Goal: Check status: Check status

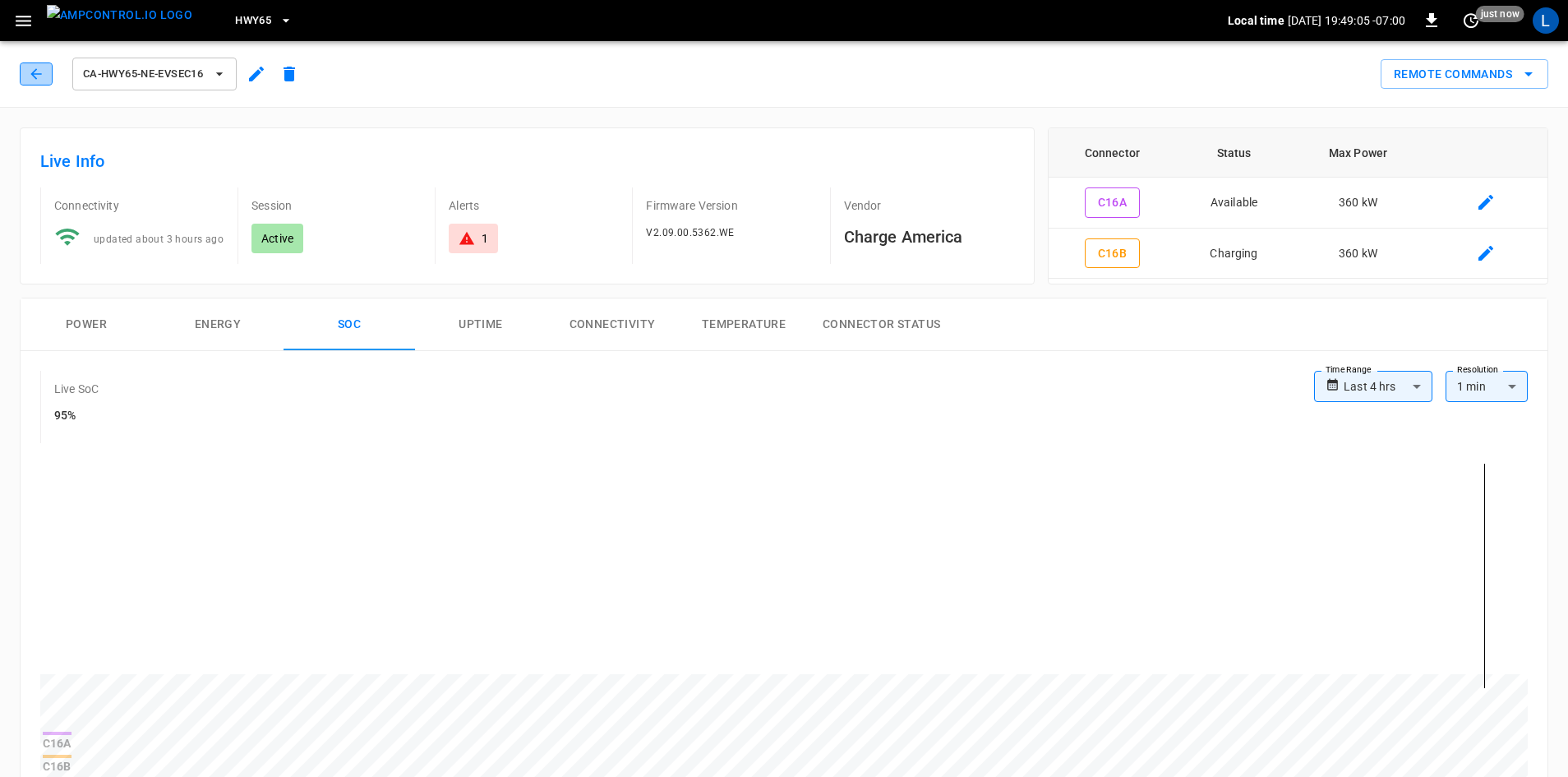
click at [47, 69] on button "button" at bounding box center [36, 73] width 33 height 23
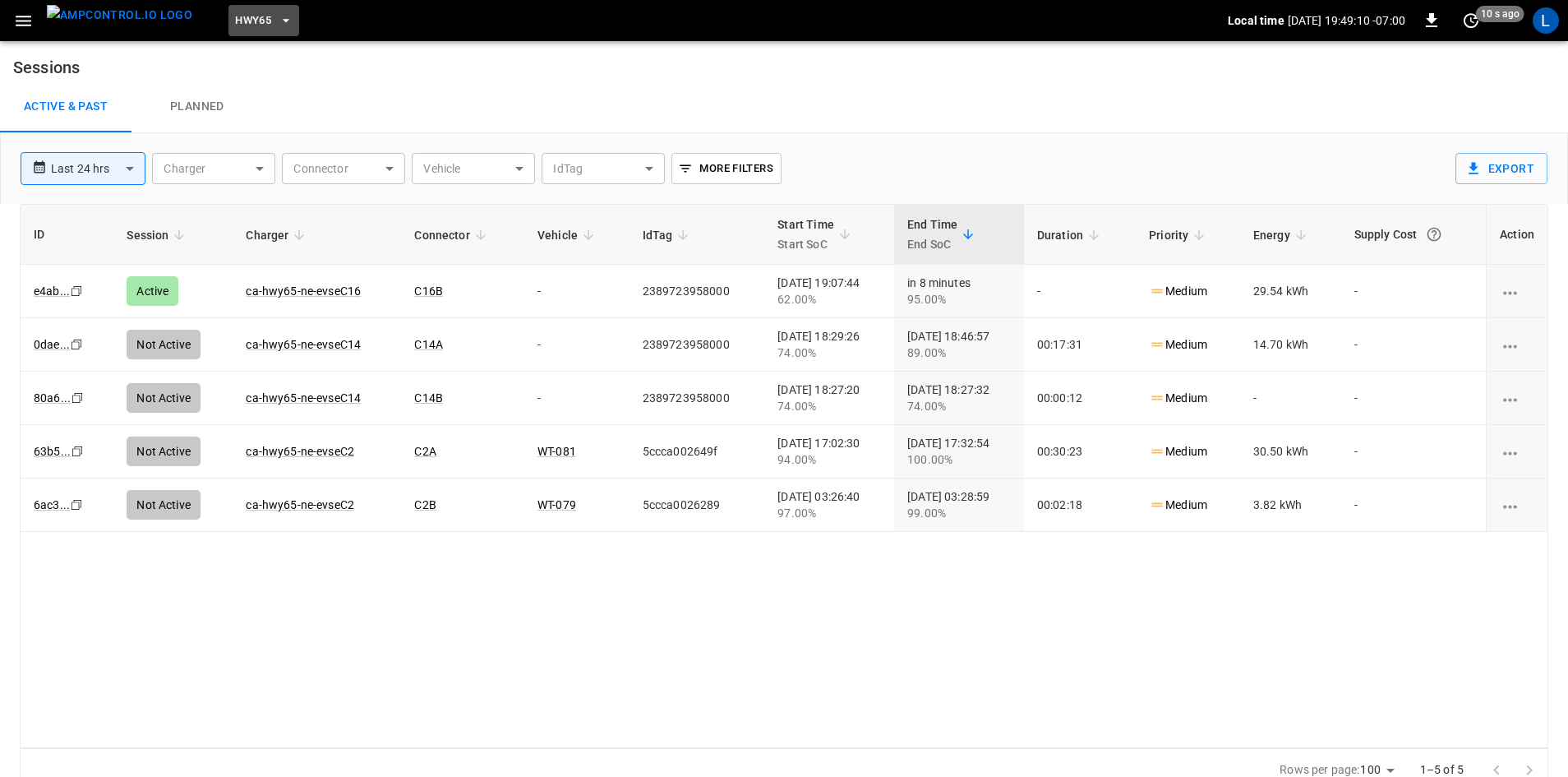
click at [235, 20] on span "HWY65" at bounding box center [253, 20] width 36 height 19
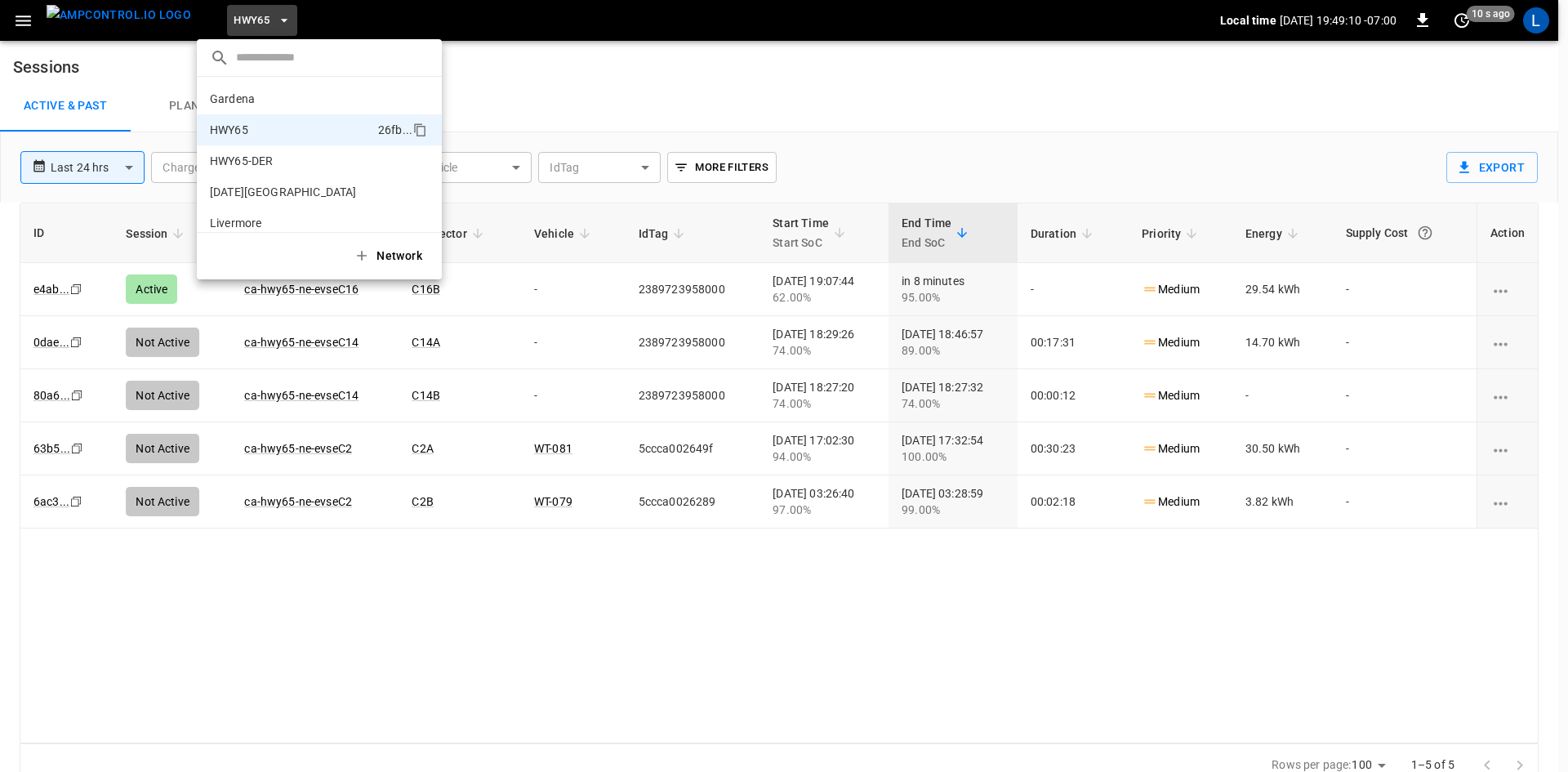
scroll to position [26, 0]
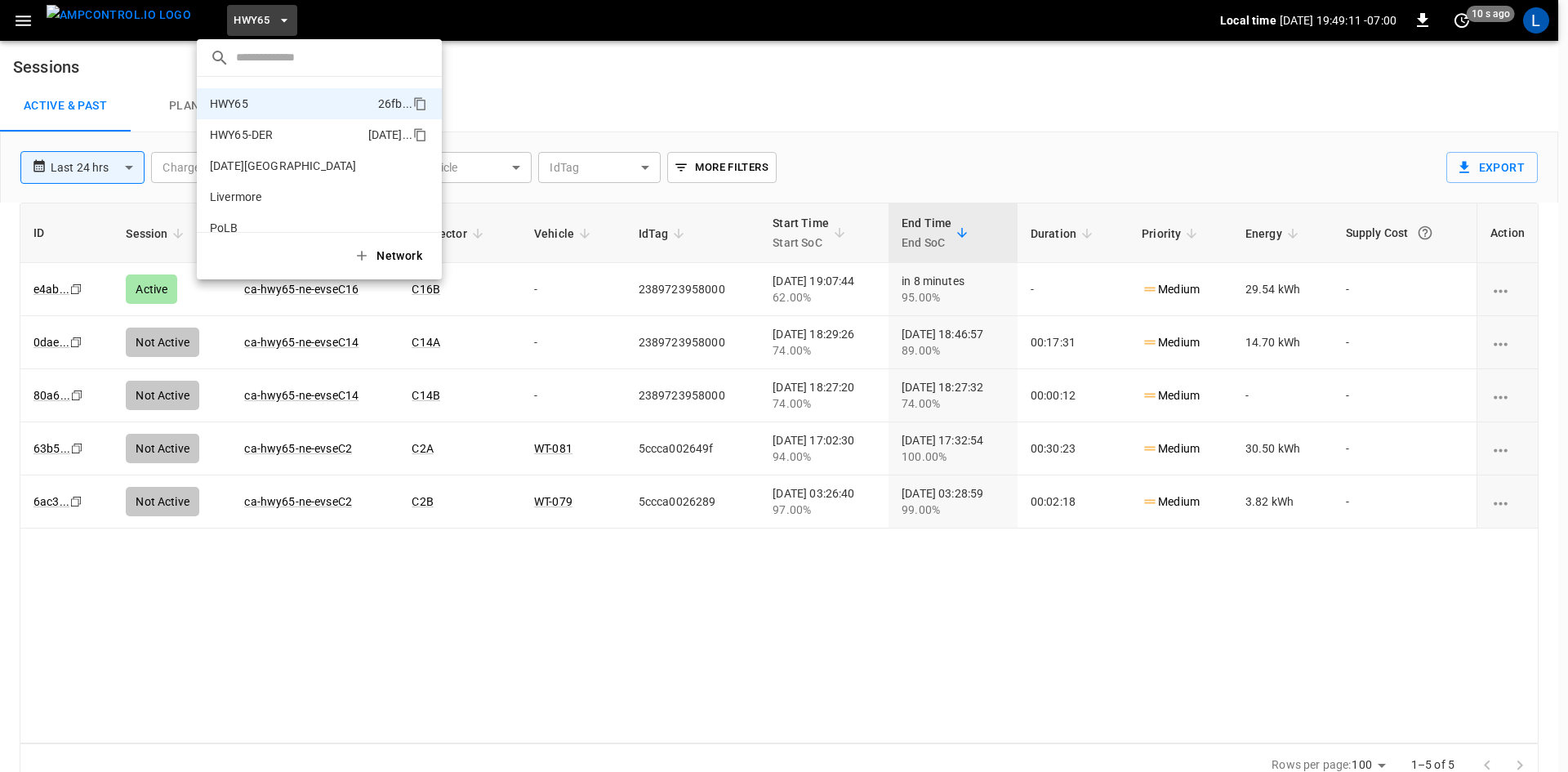
click at [251, 138] on p "HWY65-DER" at bounding box center [285, 135] width 152 height 17
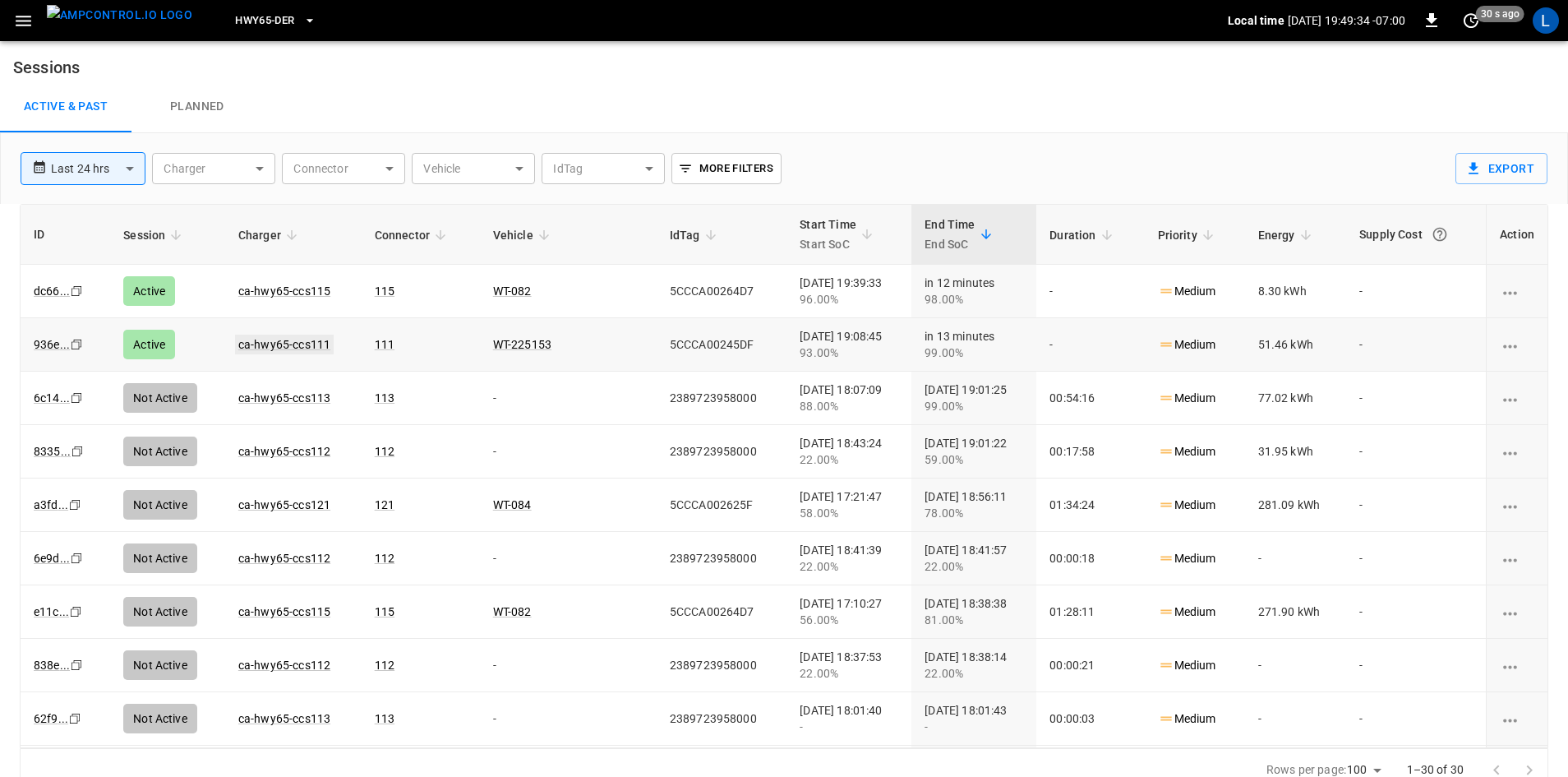
click at [288, 341] on link "ca-hwy65-ccs111" at bounding box center [284, 344] width 99 height 19
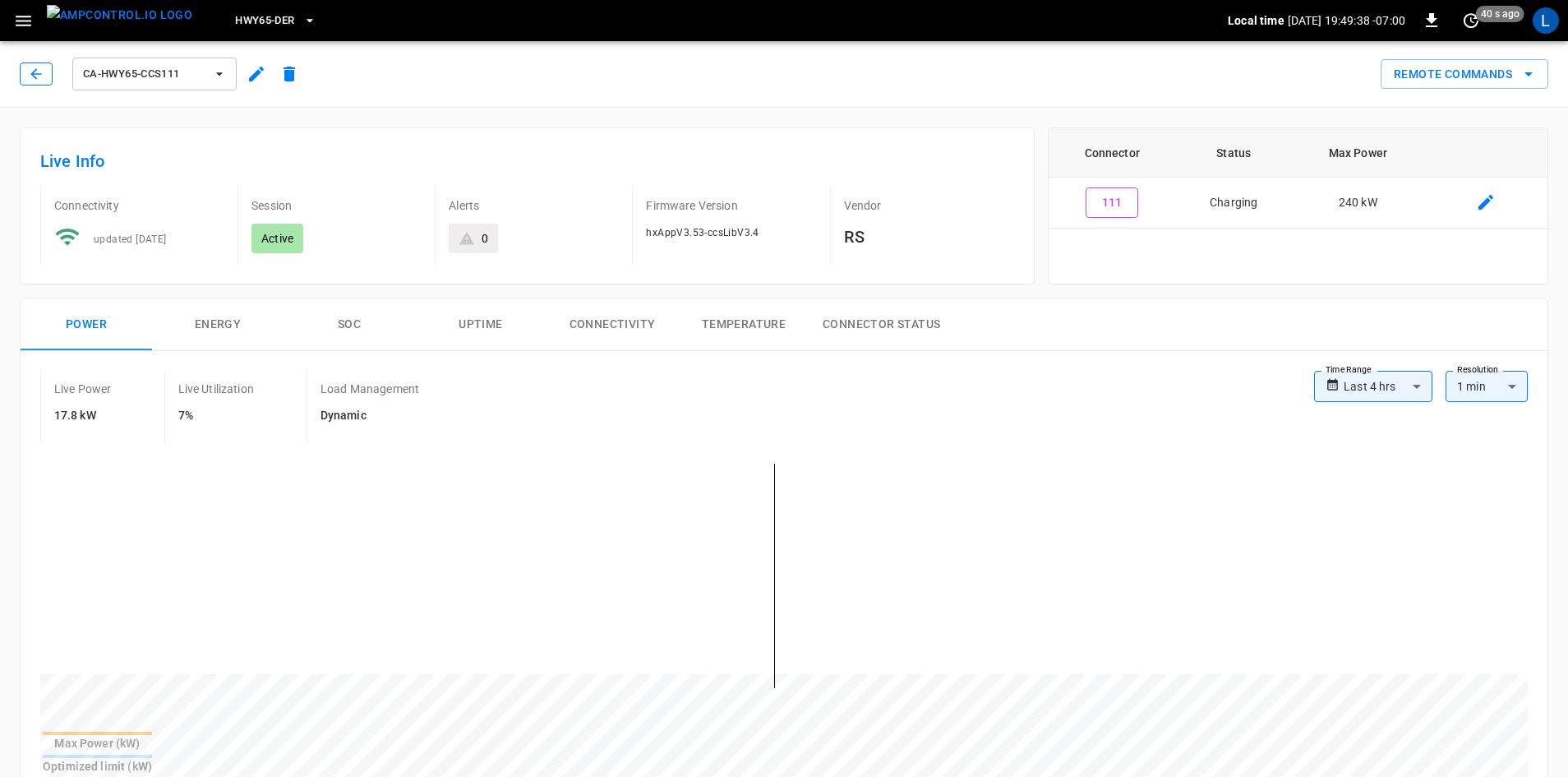
click at [31, 79] on icon "button" at bounding box center [36, 74] width 17 height 17
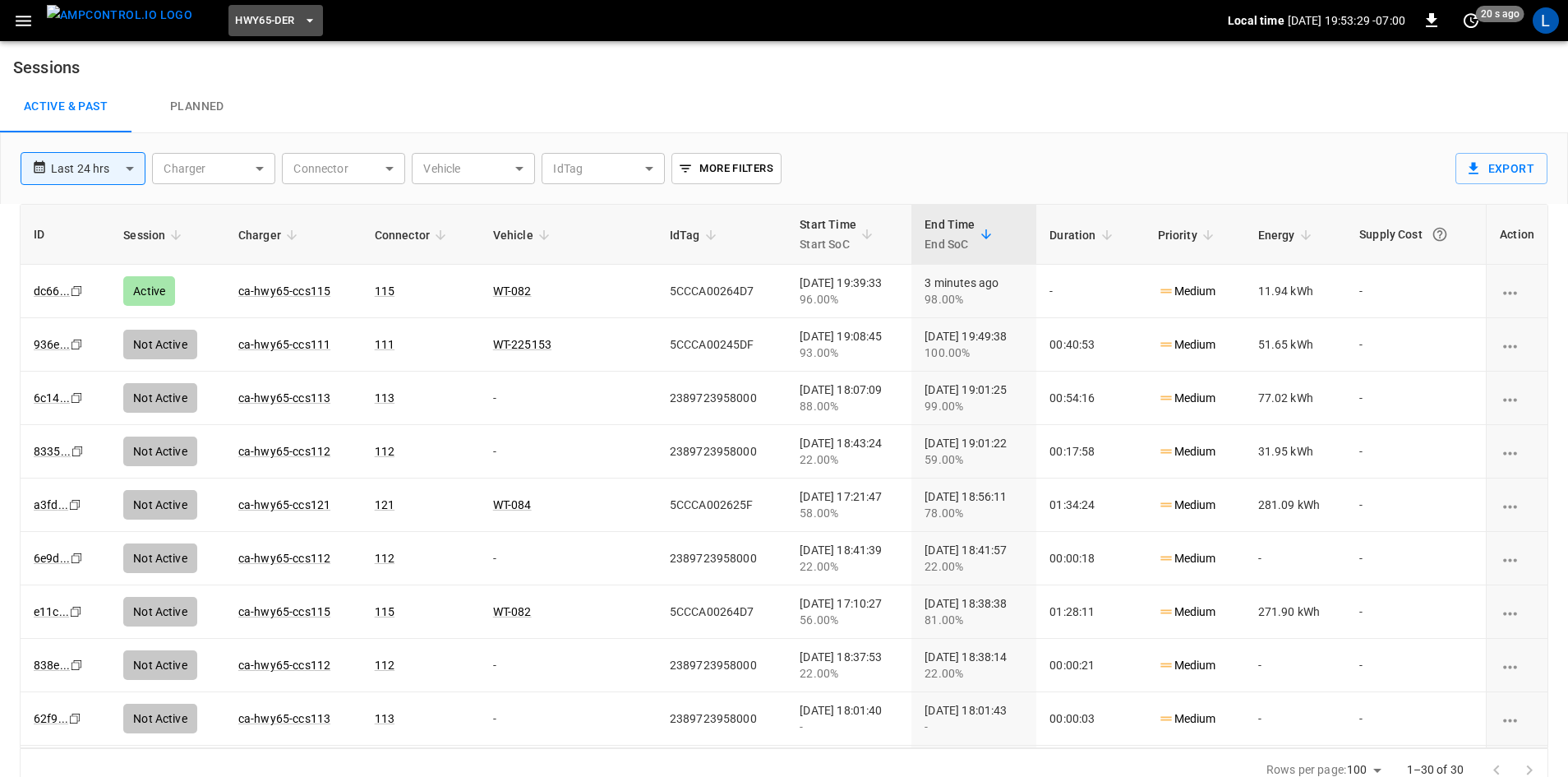
click at [252, 19] on span "HWY65-DER" at bounding box center [265, 20] width 59 height 19
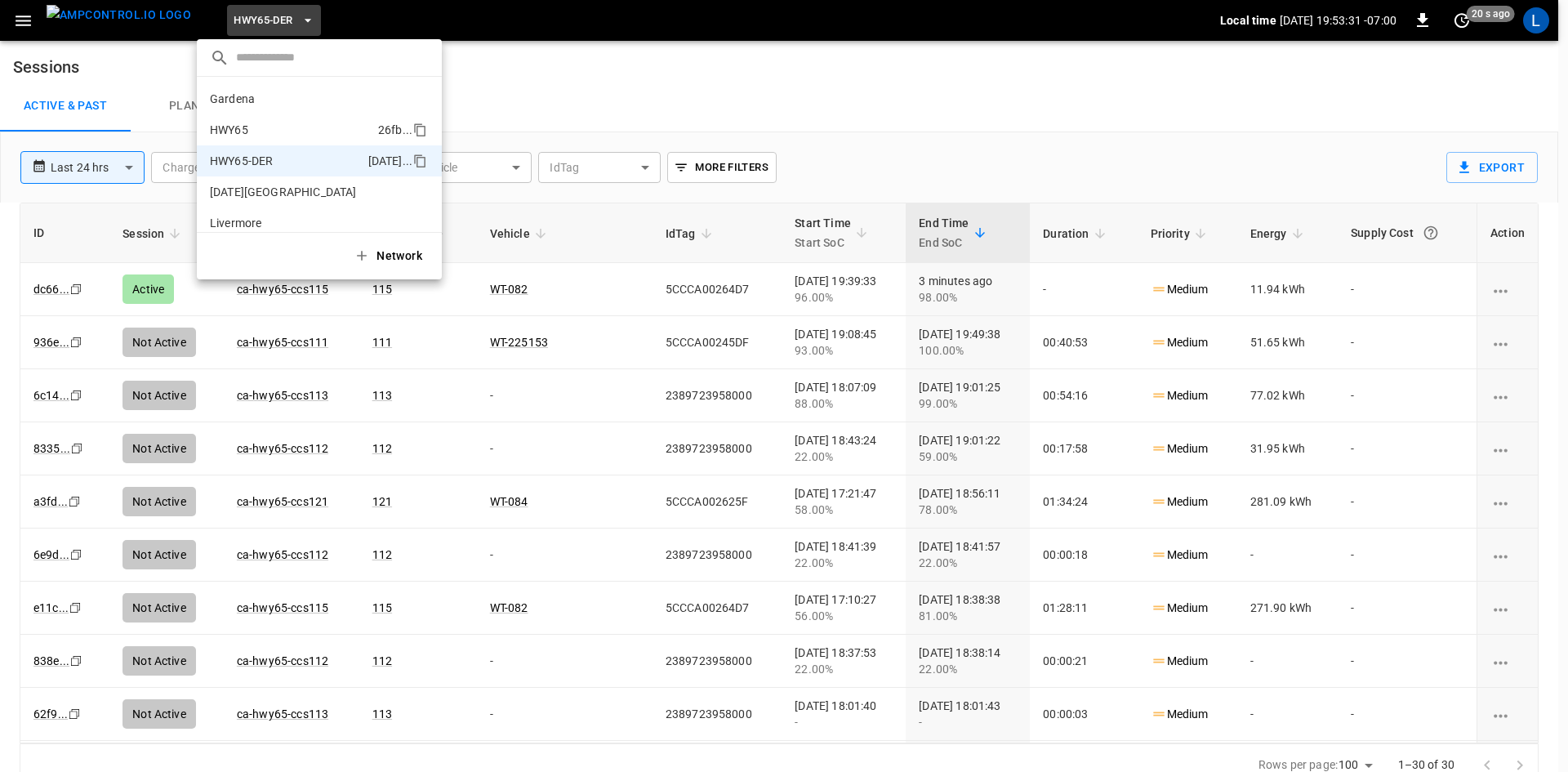
click at [266, 130] on p "HWY65" at bounding box center [291, 130] width 162 height 17
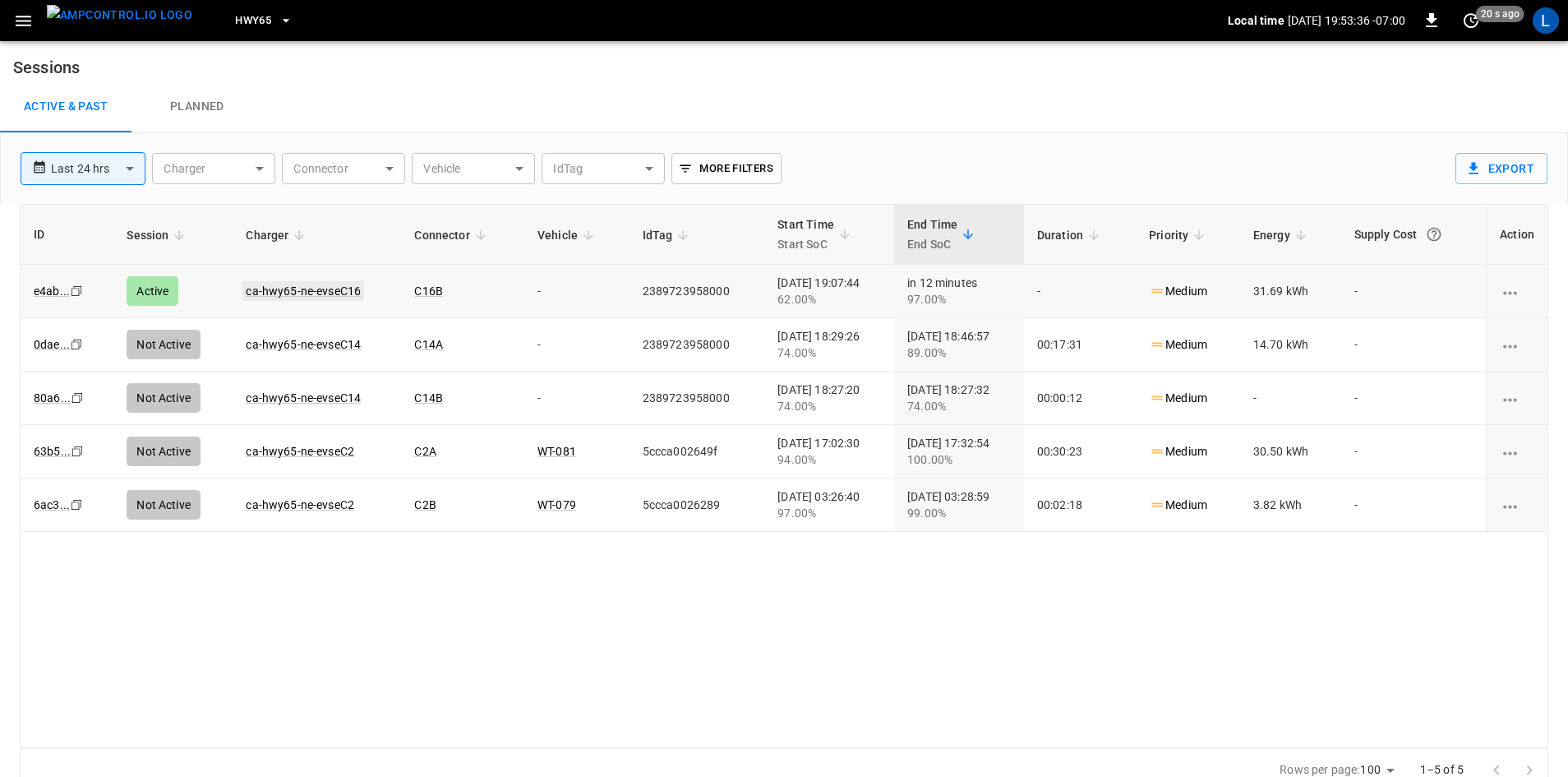
click at [321, 290] on link "ca-hwy65-ne-evseC16" at bounding box center [303, 291] width 121 height 19
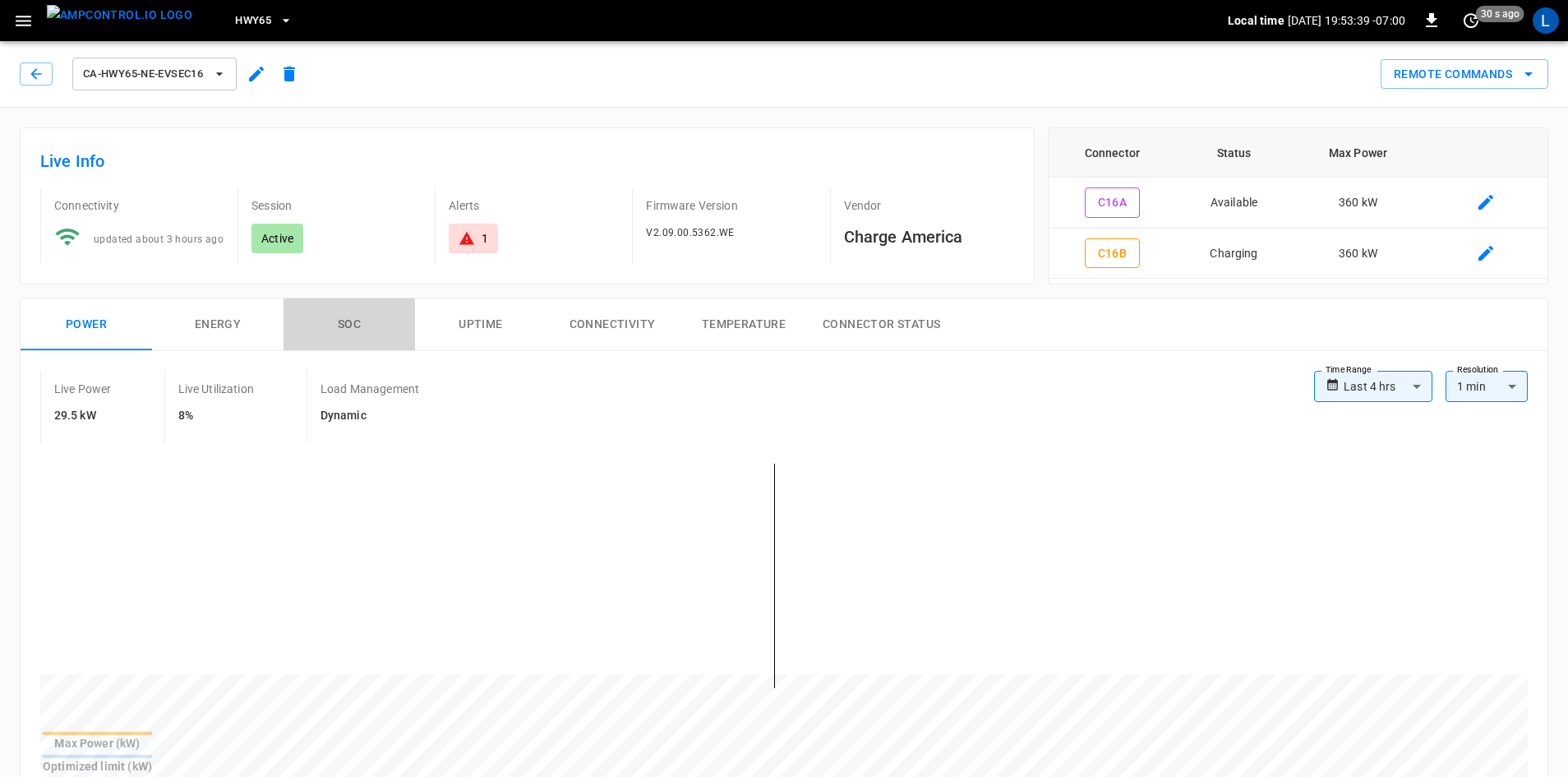
click at [355, 325] on button "SOC" at bounding box center [349, 324] width 131 height 53
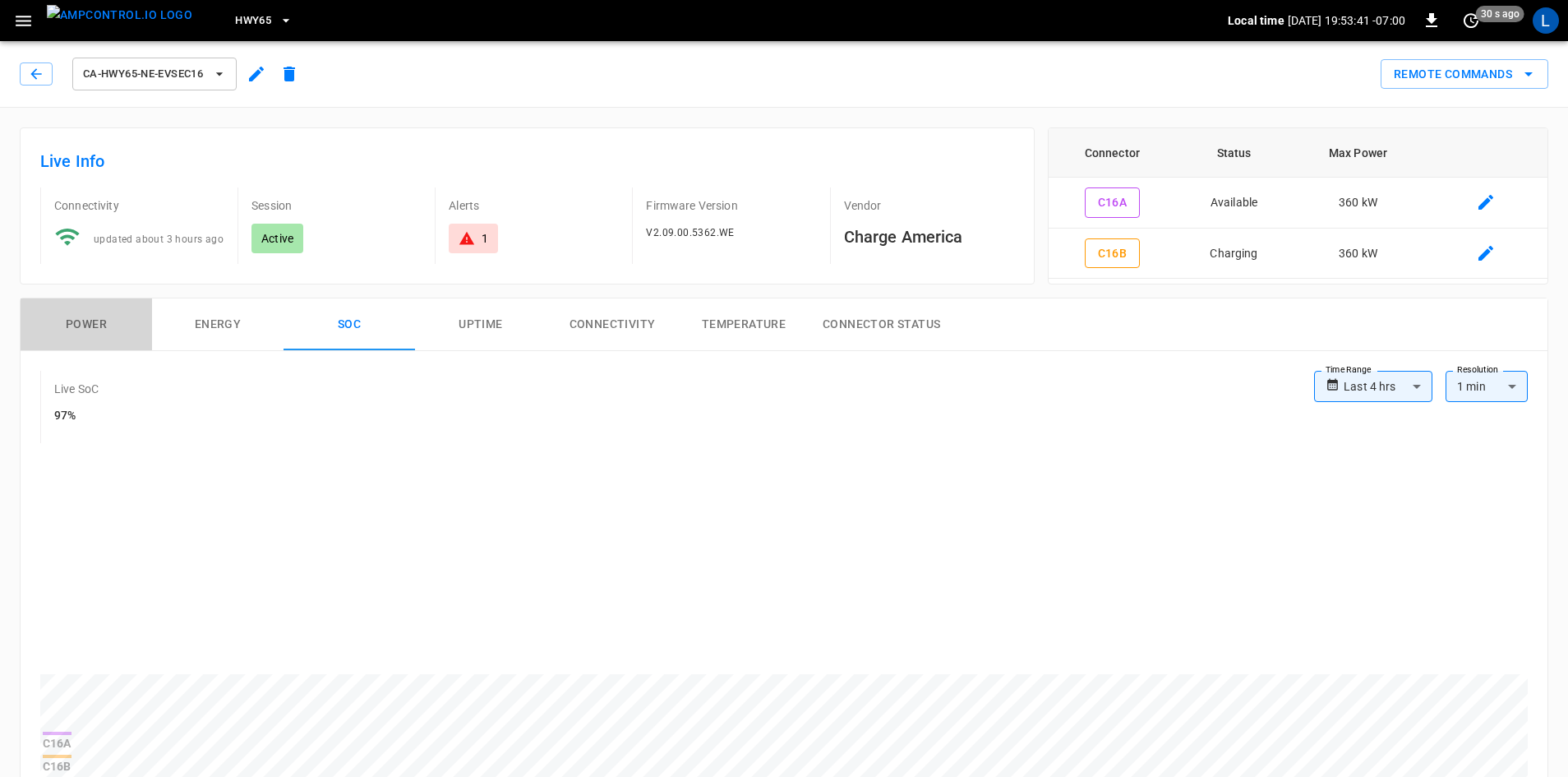
click at [101, 320] on button "Power" at bounding box center [86, 324] width 131 height 53
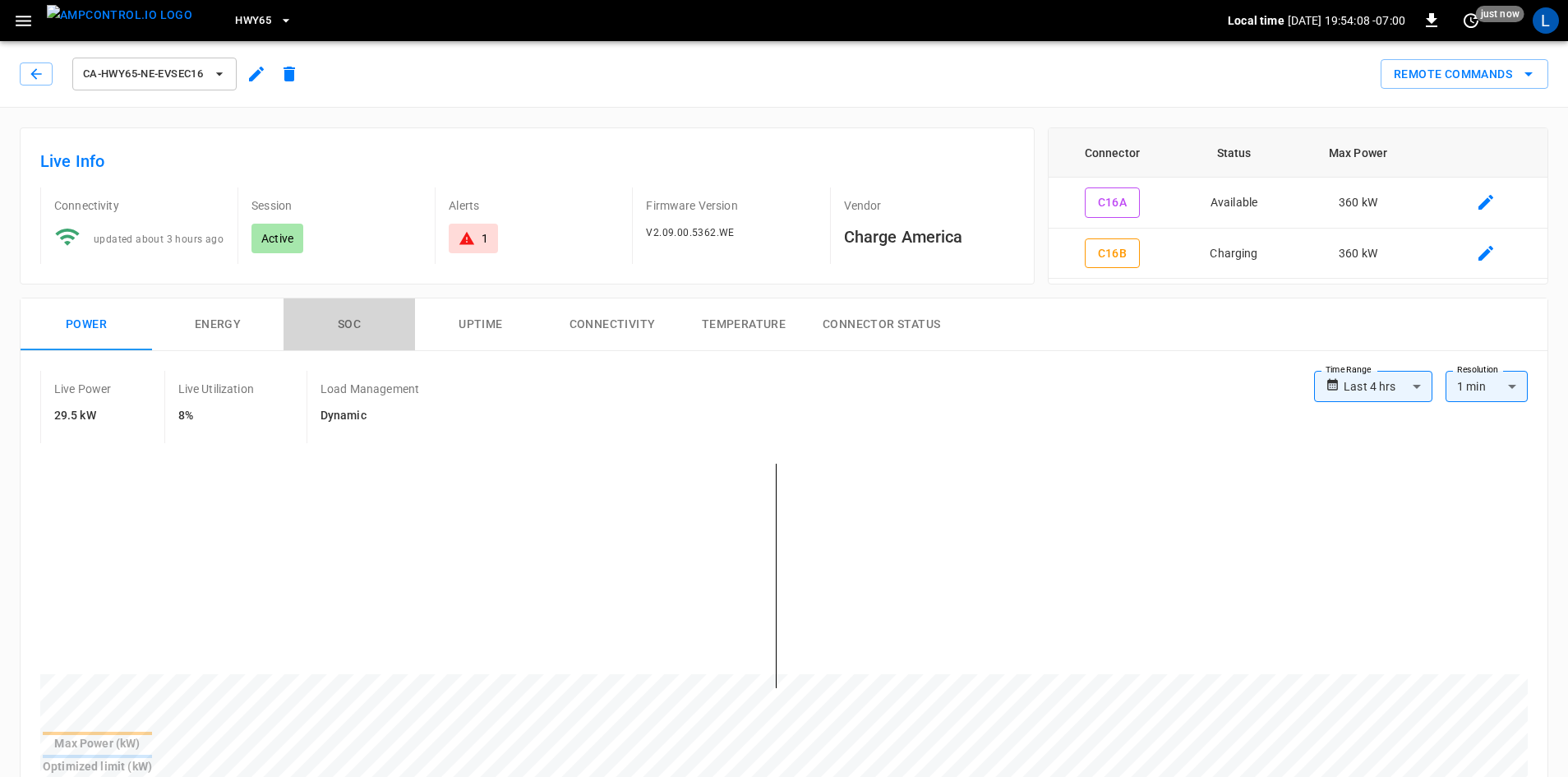
click at [328, 324] on button "SOC" at bounding box center [349, 324] width 131 height 53
